Goal: Information Seeking & Learning: Learn about a topic

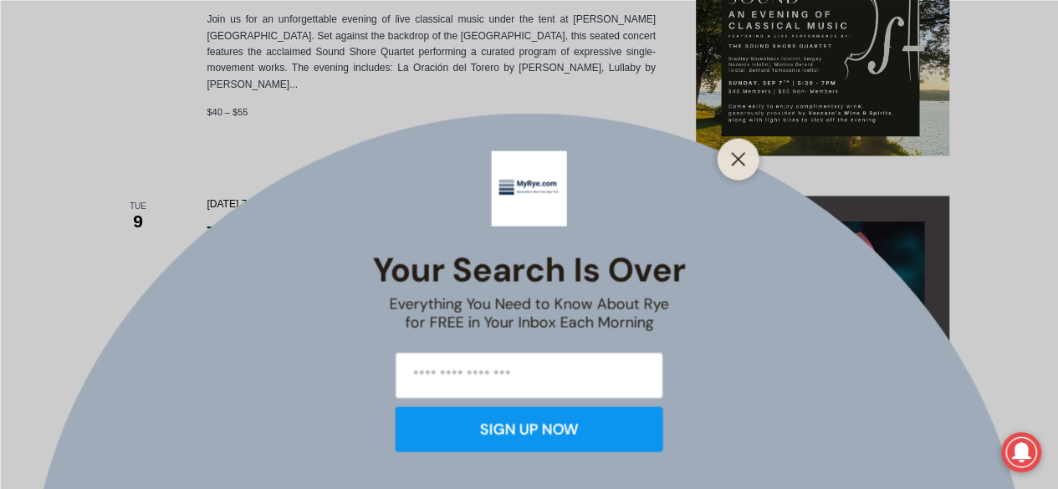
scroll to position [1673, 0]
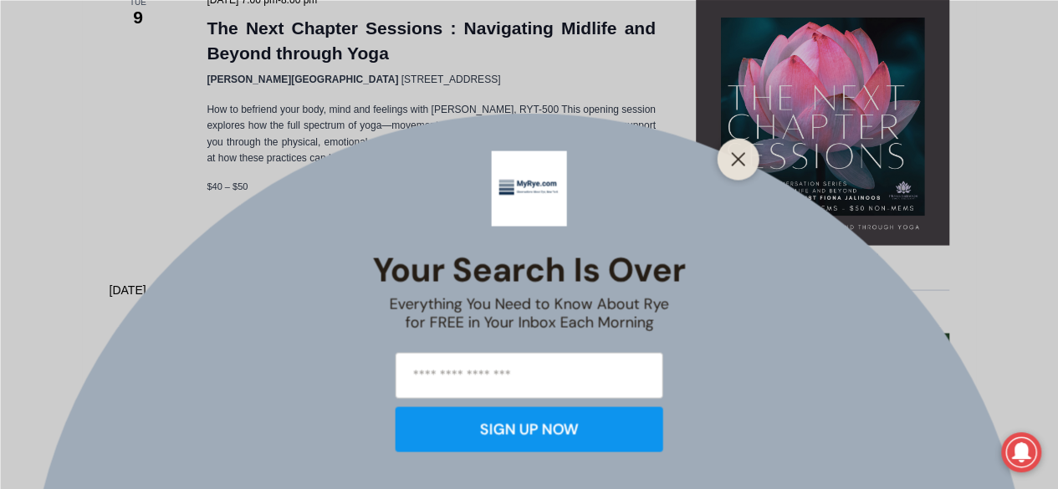
click at [306, 46] on div "Your Search is Over Everything You Need to Know About Rye for FREE in Your Inbo…" at bounding box center [529, 244] width 1058 height 489
click at [739, 165] on icon "Close" at bounding box center [738, 158] width 15 height 15
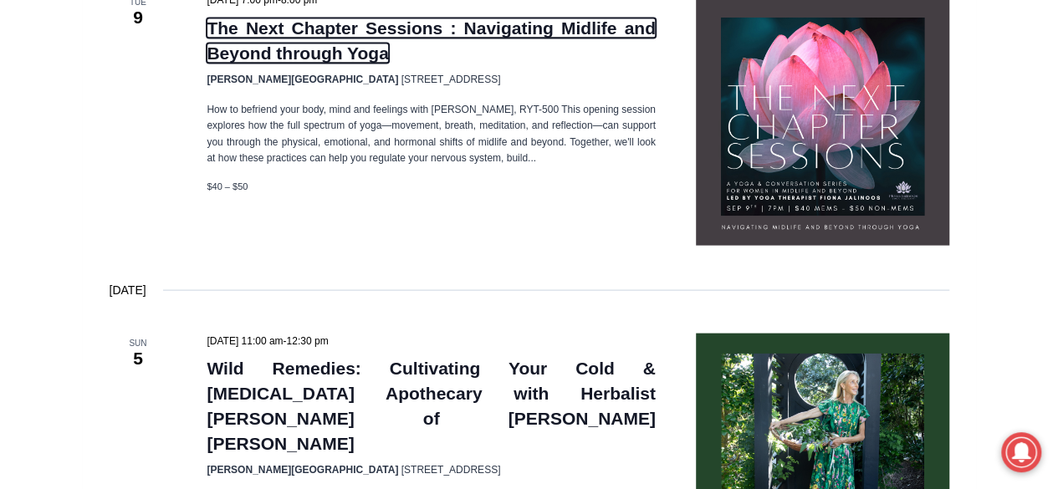
click at [292, 59] on link "The Next Chapter Sessions : Navigating Midlife and Beyond through Yoga" at bounding box center [431, 40] width 448 height 45
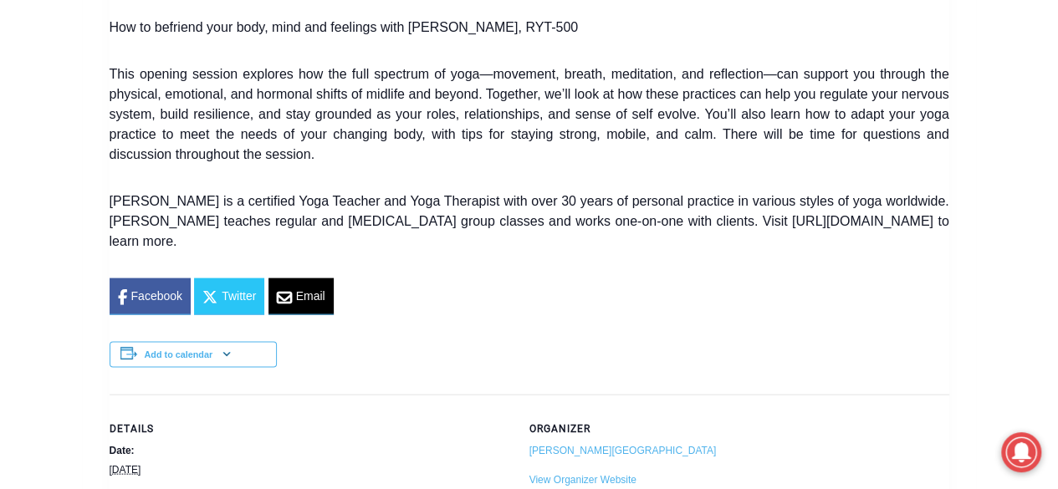
scroll to position [2007, 0]
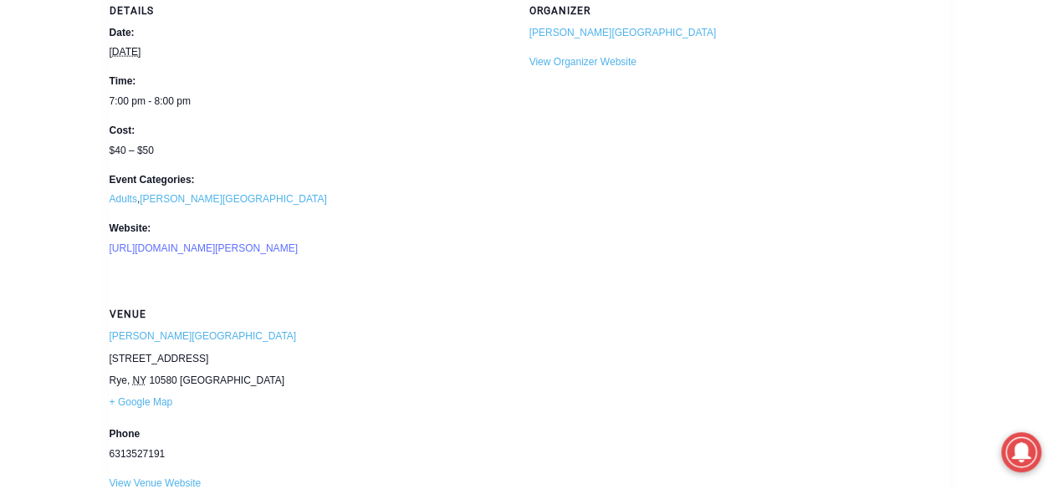
click at [252, 243] on link "[URL][DOMAIN_NAME][PERSON_NAME]" at bounding box center [204, 249] width 188 height 12
